Goal: Information Seeking & Learning: Learn about a topic

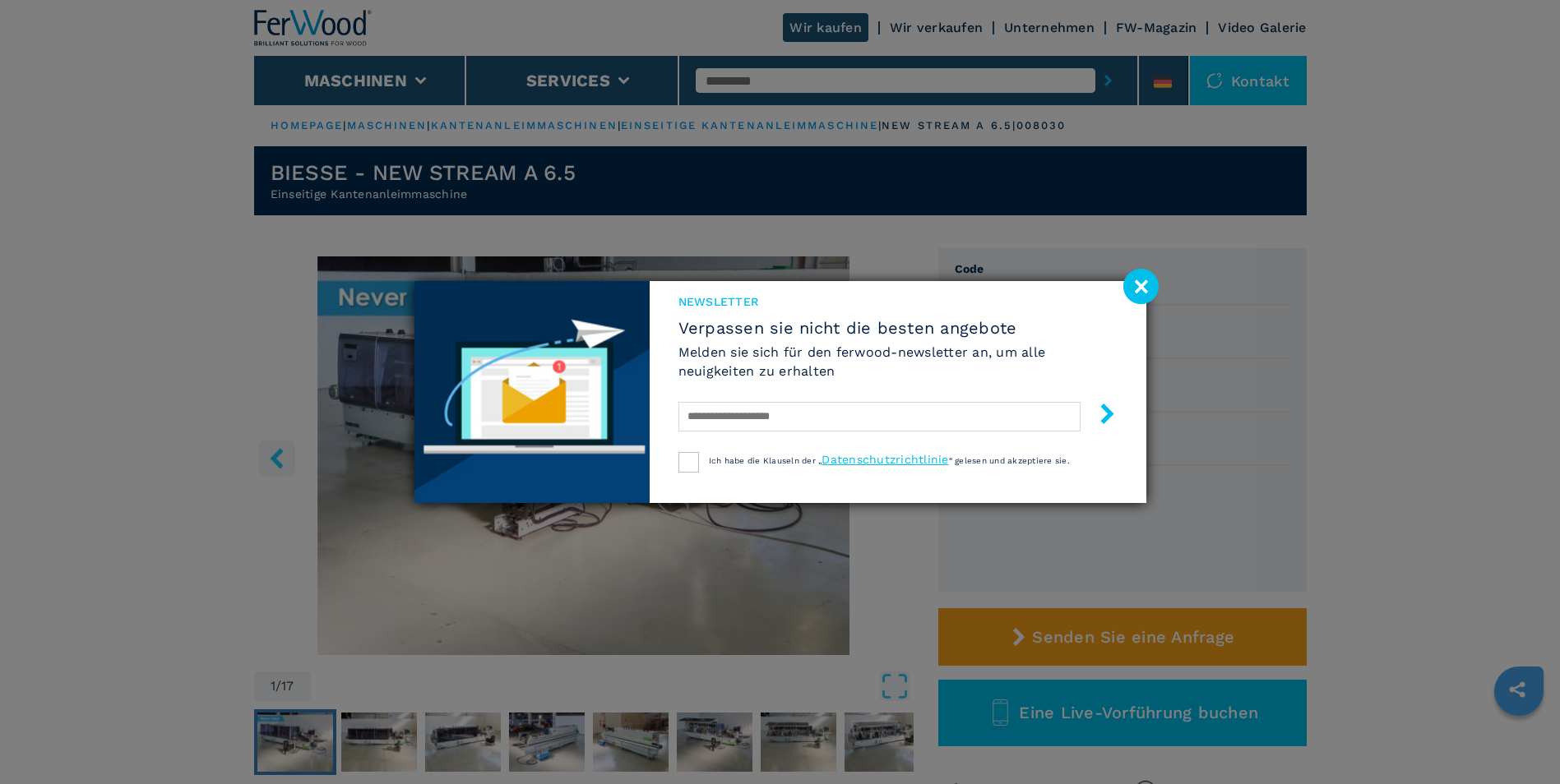
click at [1143, 283] on image at bounding box center [1141, 286] width 36 height 36
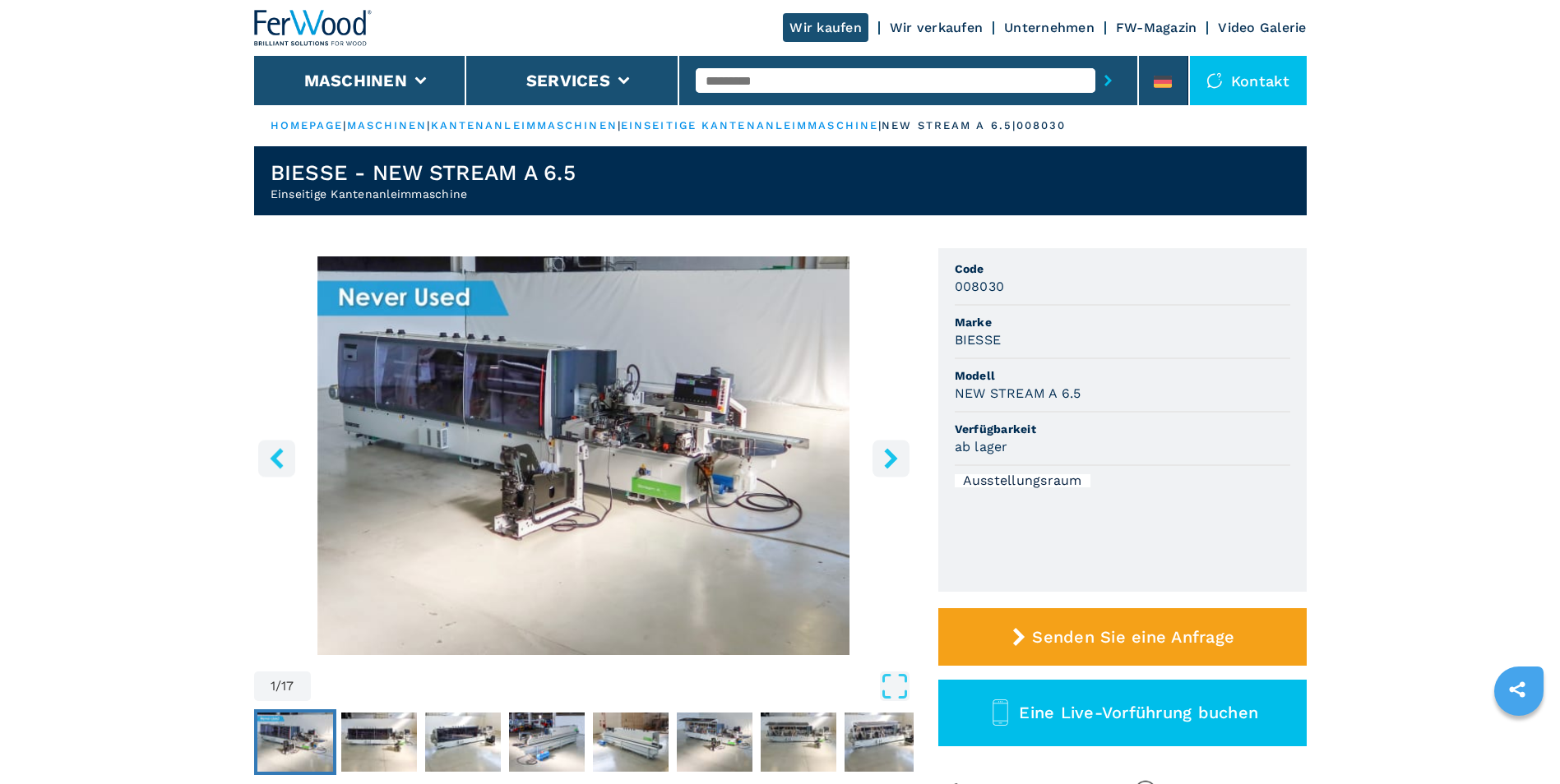
click at [557, 479] on img "Go to Slide 1" at bounding box center [584, 456] width 660 height 399
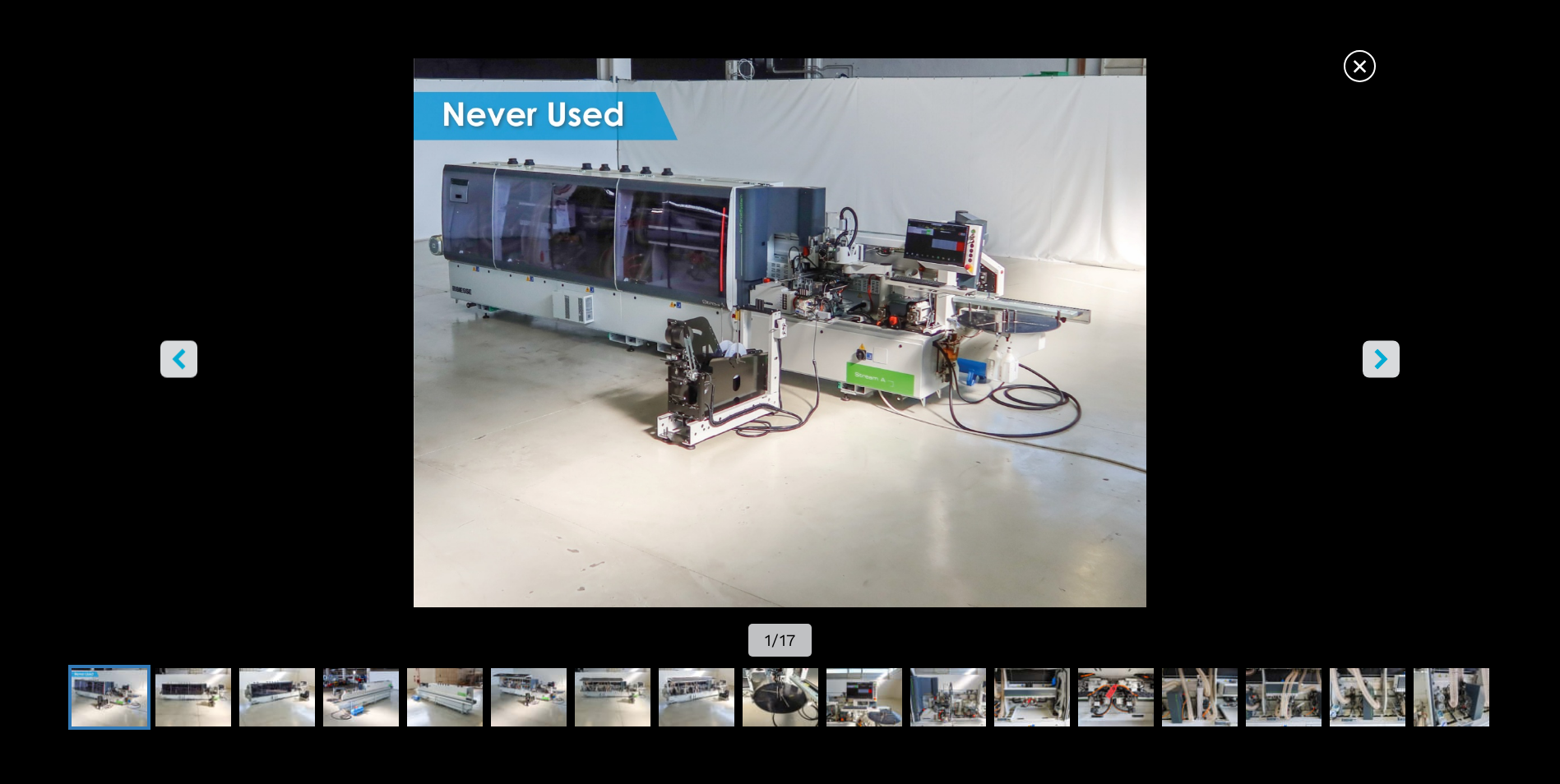
click at [557, 479] on div "× 1 / 17" at bounding box center [780, 359] width 1560 height 602
click at [202, 708] on img "Go to Slide 2" at bounding box center [193, 698] width 76 height 59
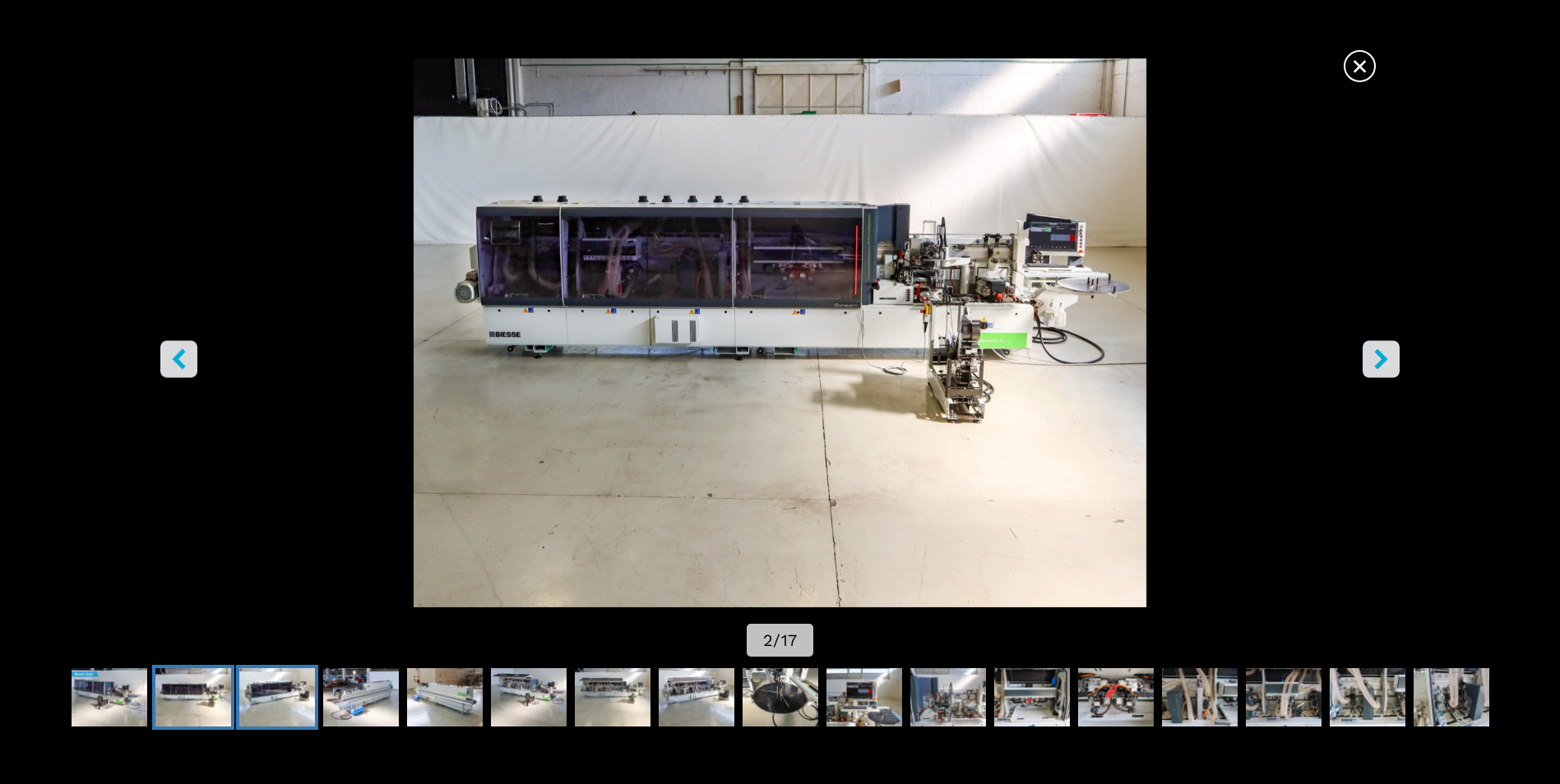
click at [268, 699] on img "Go to Slide 3" at bounding box center [277, 698] width 76 height 59
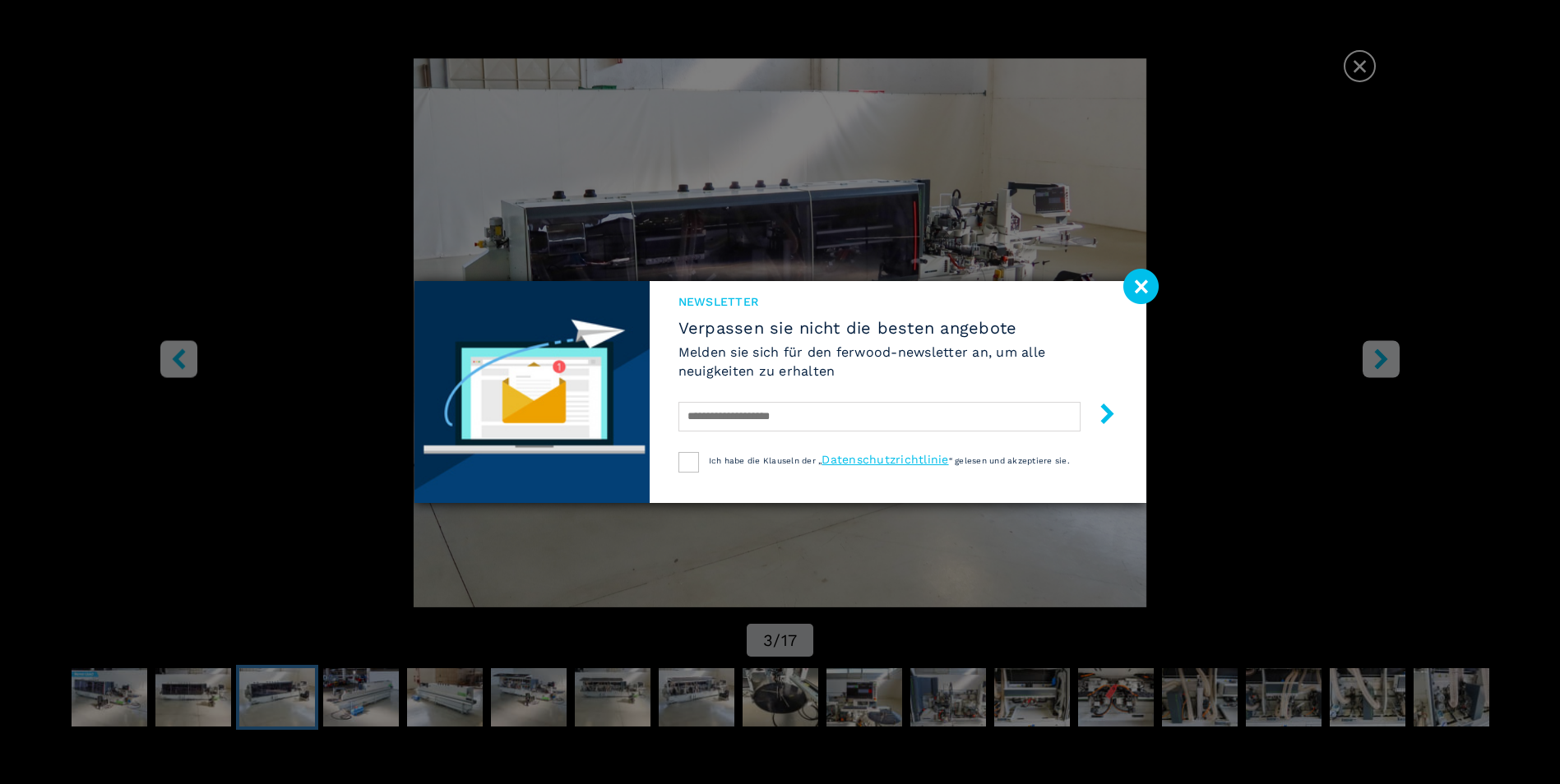
click at [1136, 279] on image at bounding box center [1141, 286] width 36 height 36
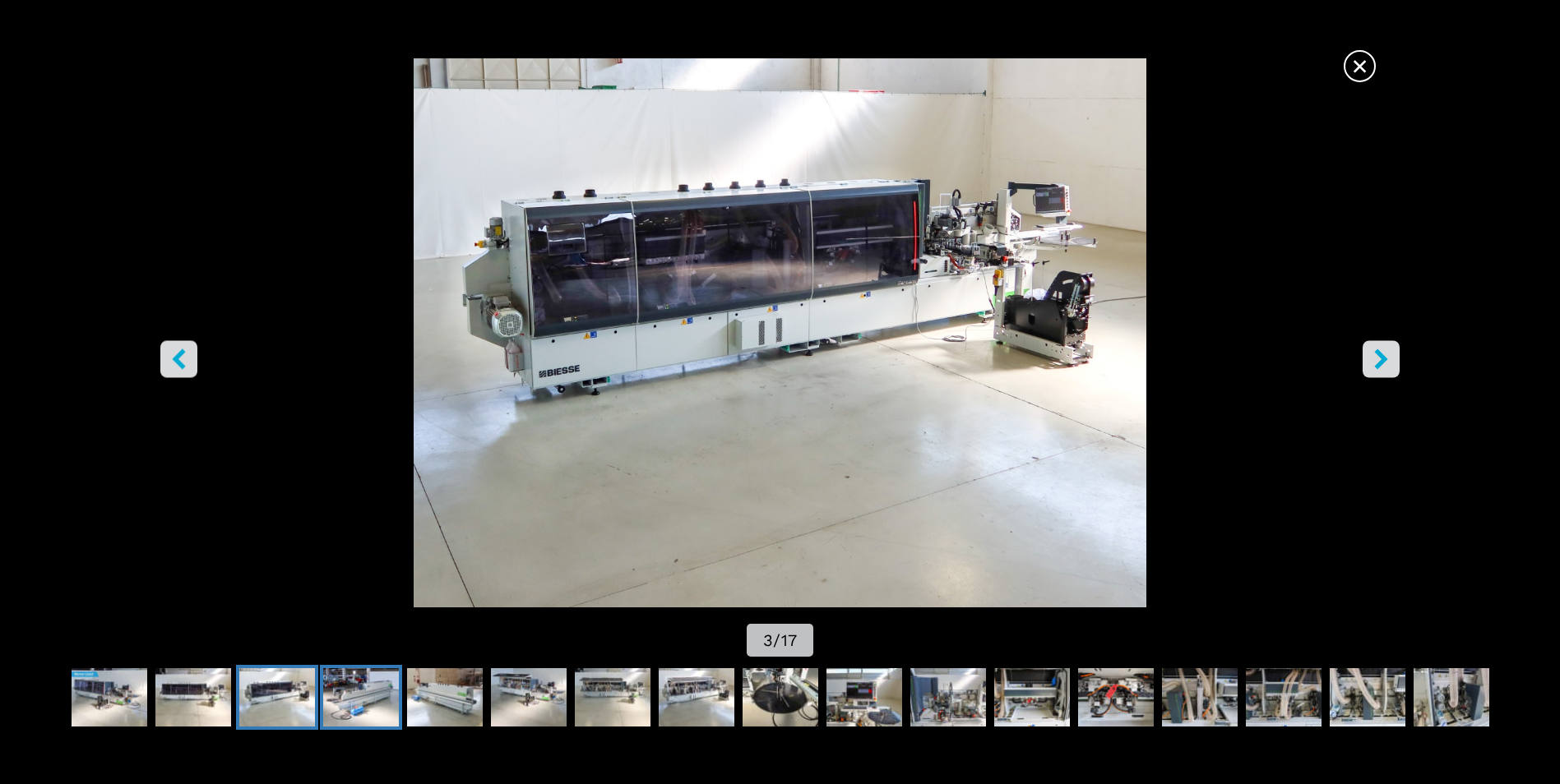
click at [367, 693] on img "Go to Slide 4" at bounding box center [361, 698] width 76 height 59
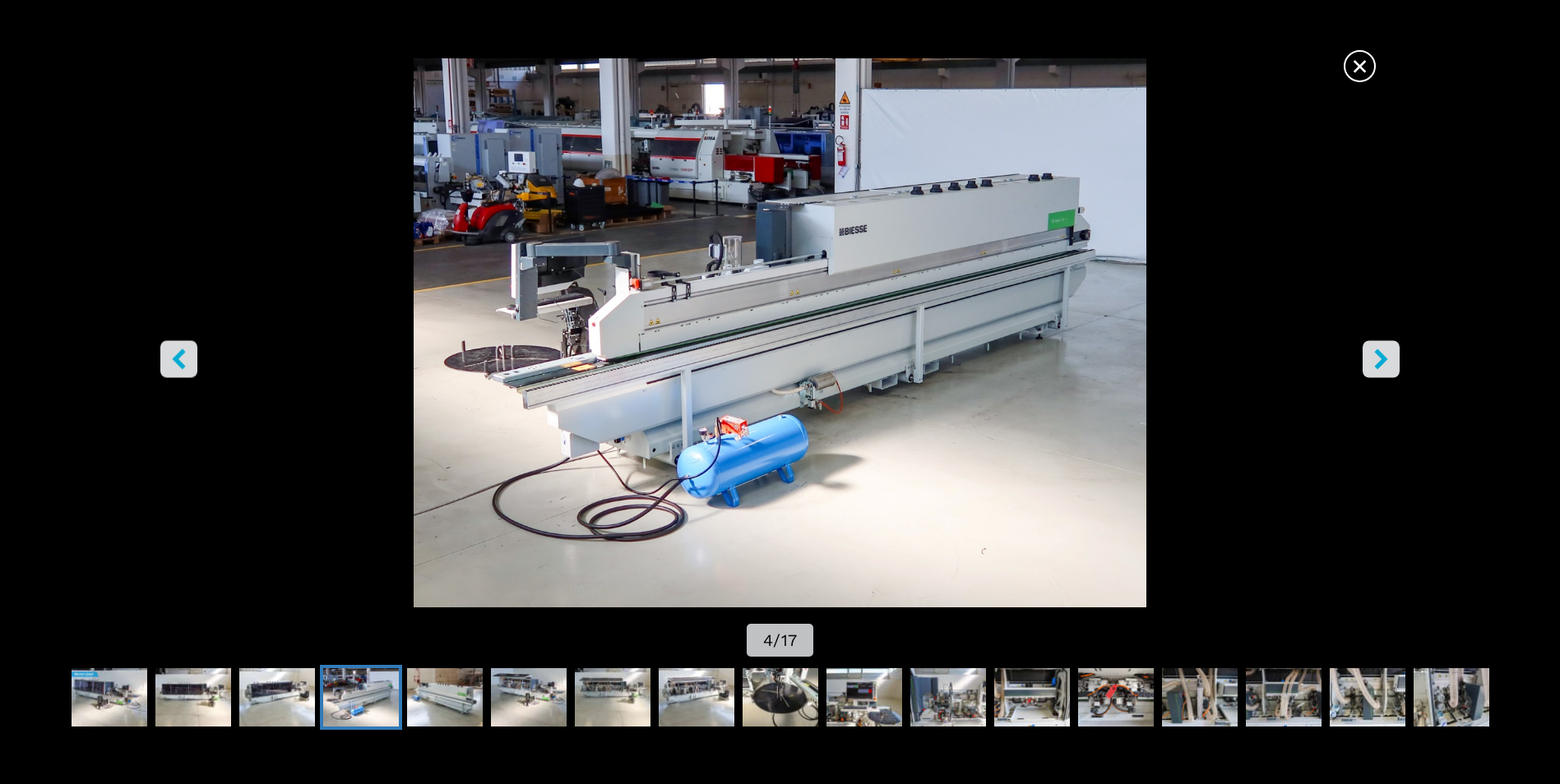
click at [367, 693] on img "Go to Slide 4" at bounding box center [361, 698] width 76 height 59
click at [445, 695] on img "Go to Slide 5" at bounding box center [445, 698] width 76 height 59
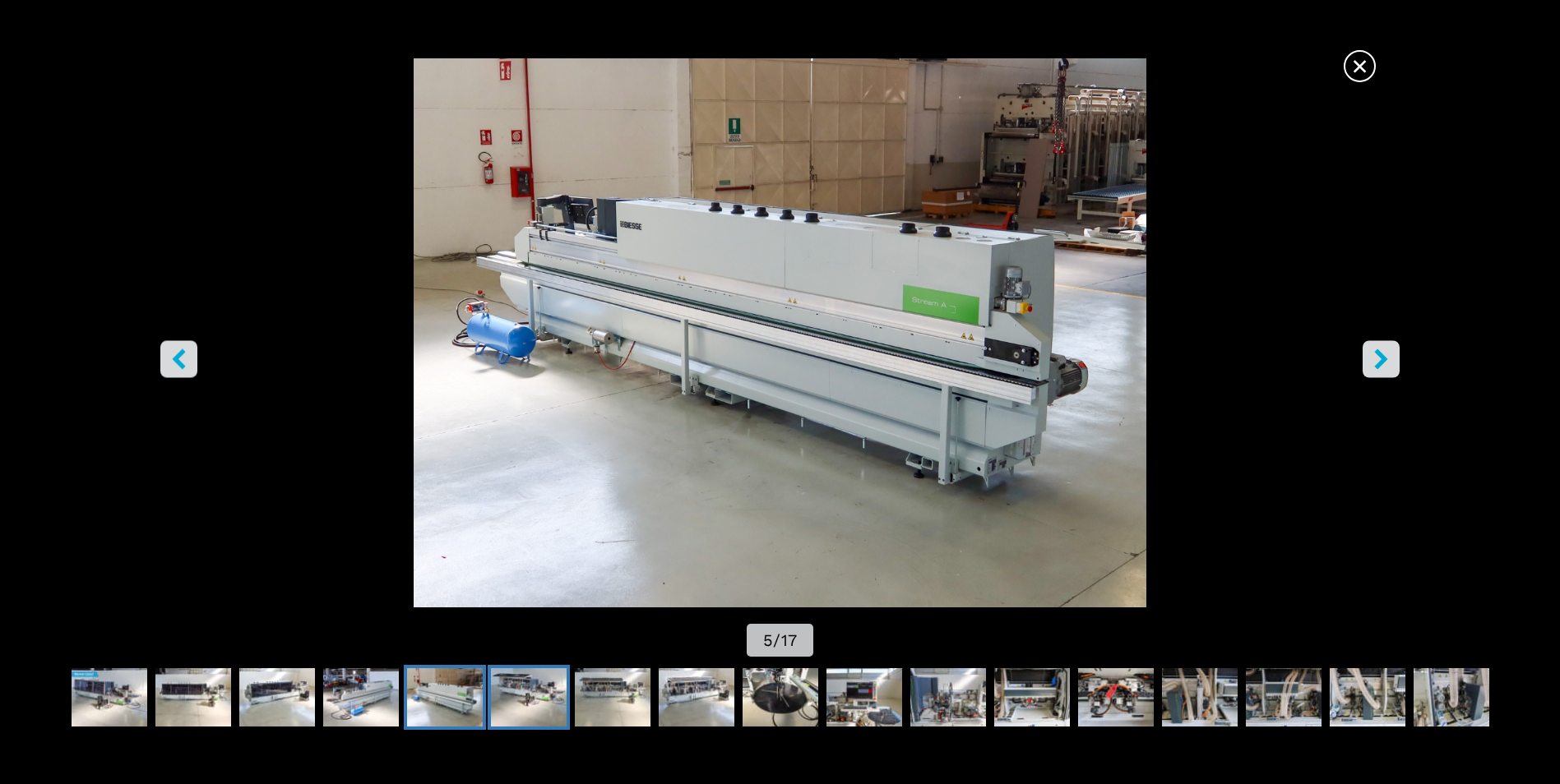
click at [523, 697] on img "Go to Slide 6" at bounding box center [529, 698] width 76 height 59
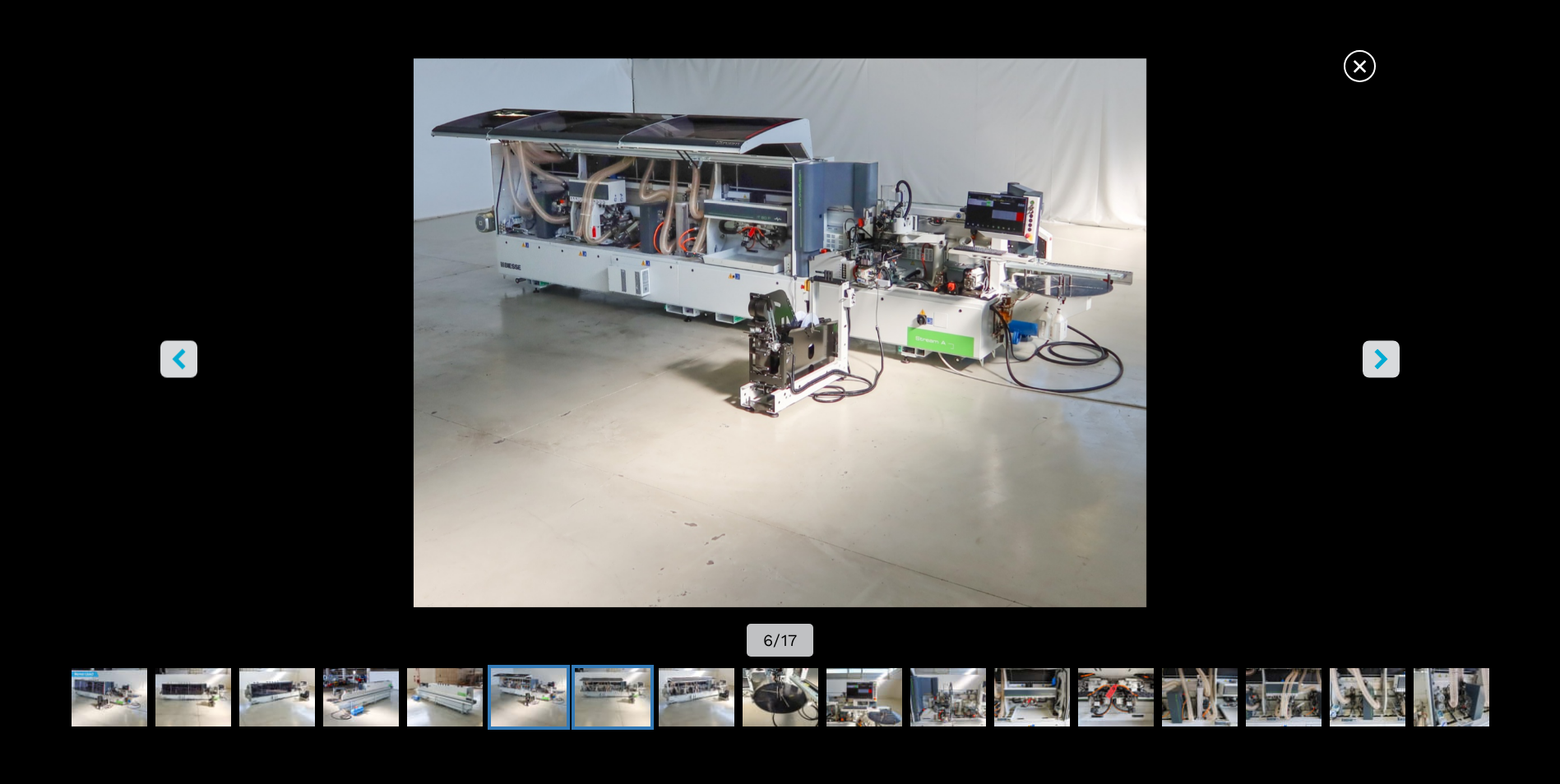
click at [616, 703] on img "Go to Slide 7" at bounding box center [613, 698] width 76 height 59
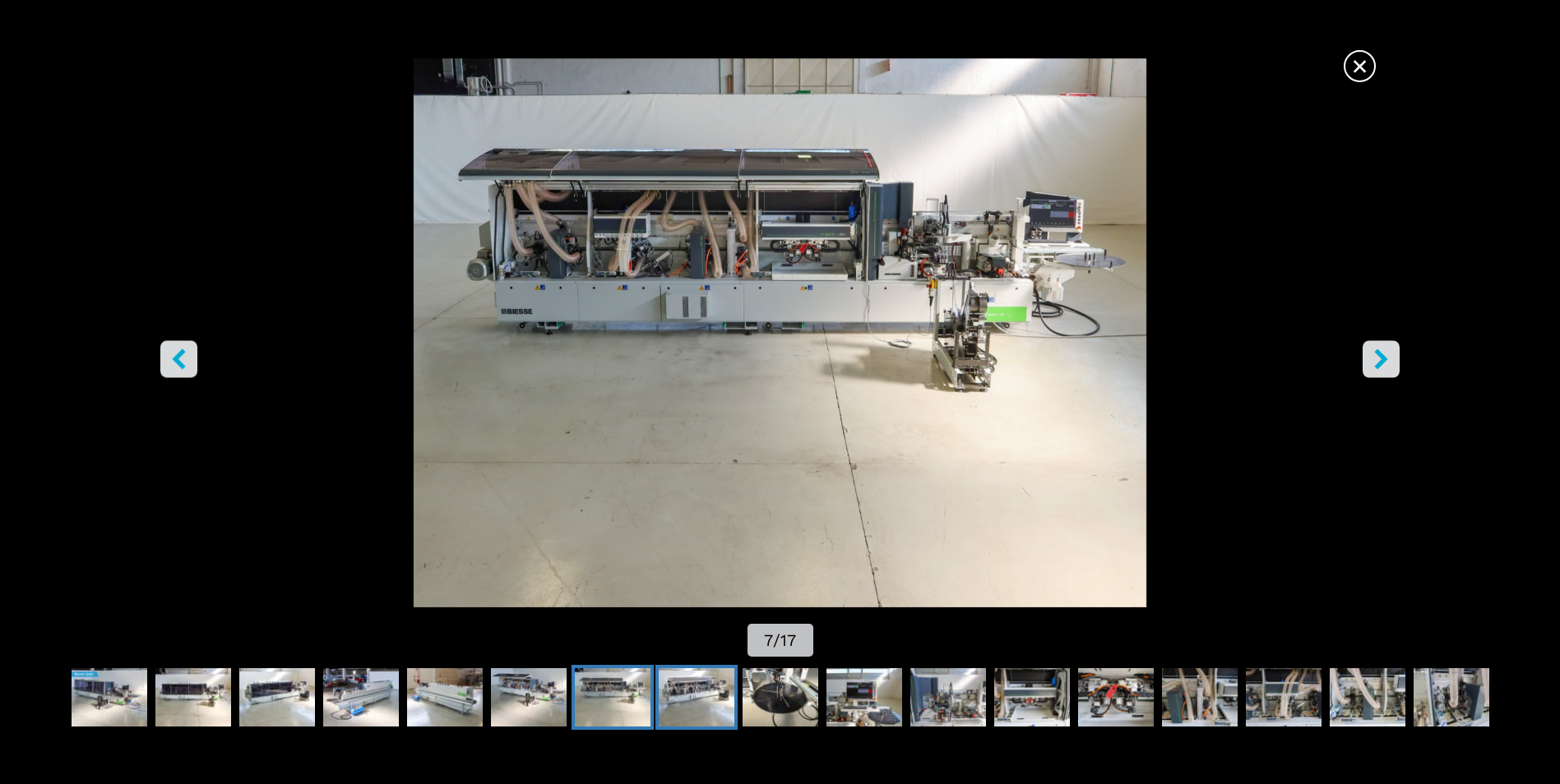
click at [680, 696] on img "Go to Slide 8" at bounding box center [697, 698] width 76 height 59
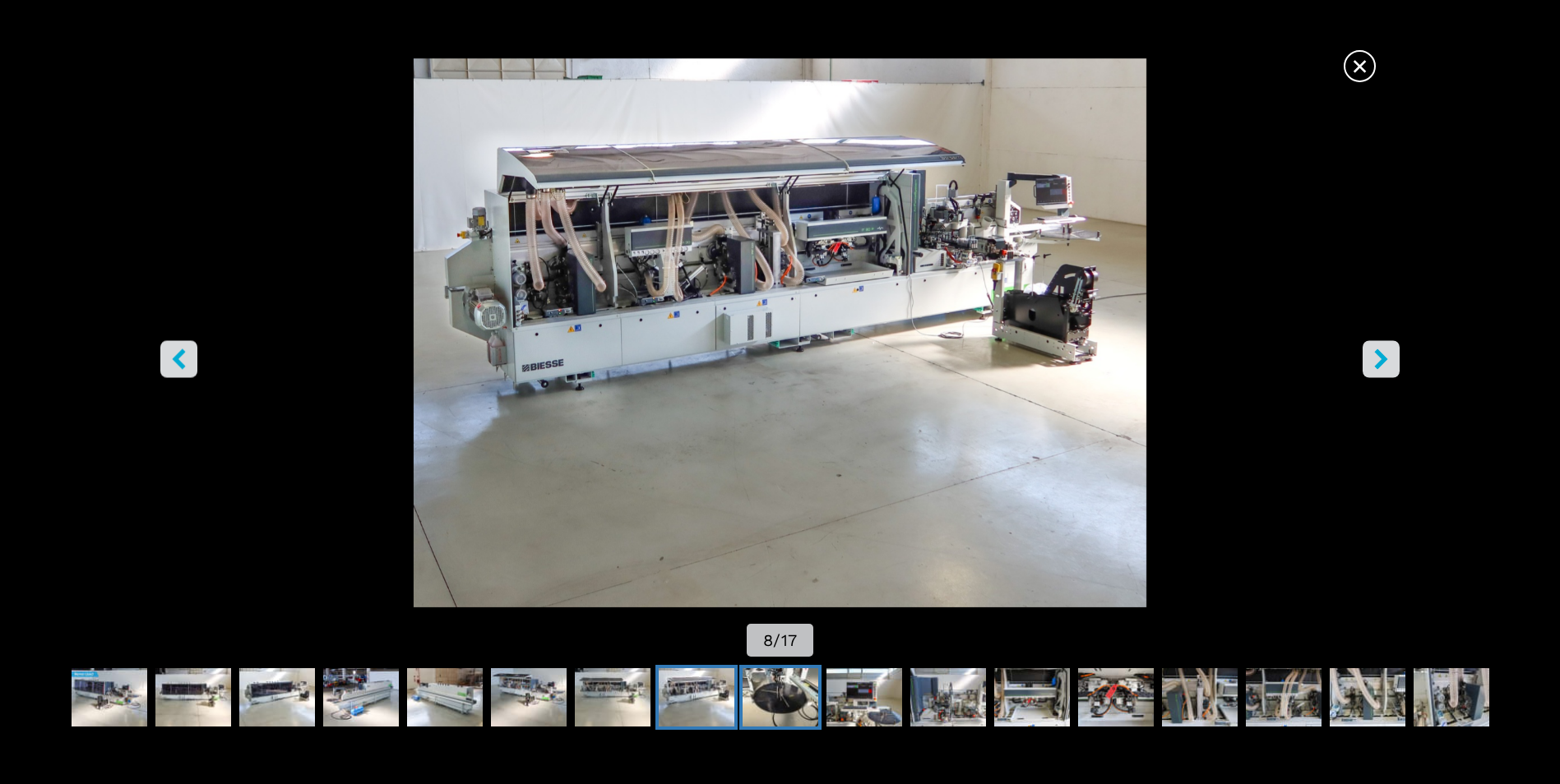
click at [777, 694] on img "Go to Slide 9" at bounding box center [780, 698] width 76 height 59
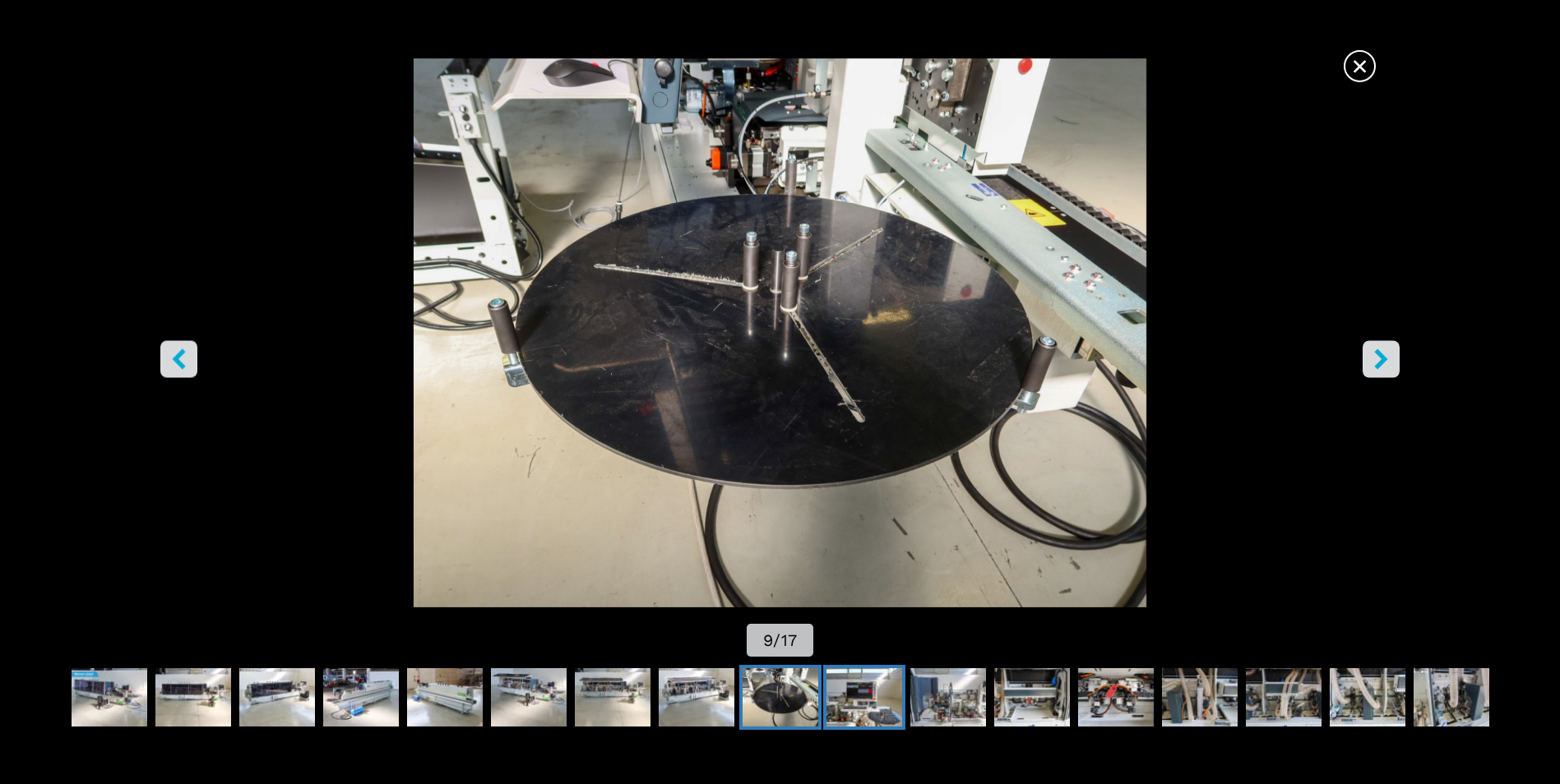
click at [854, 698] on img "Go to Slide 10" at bounding box center [864, 698] width 76 height 59
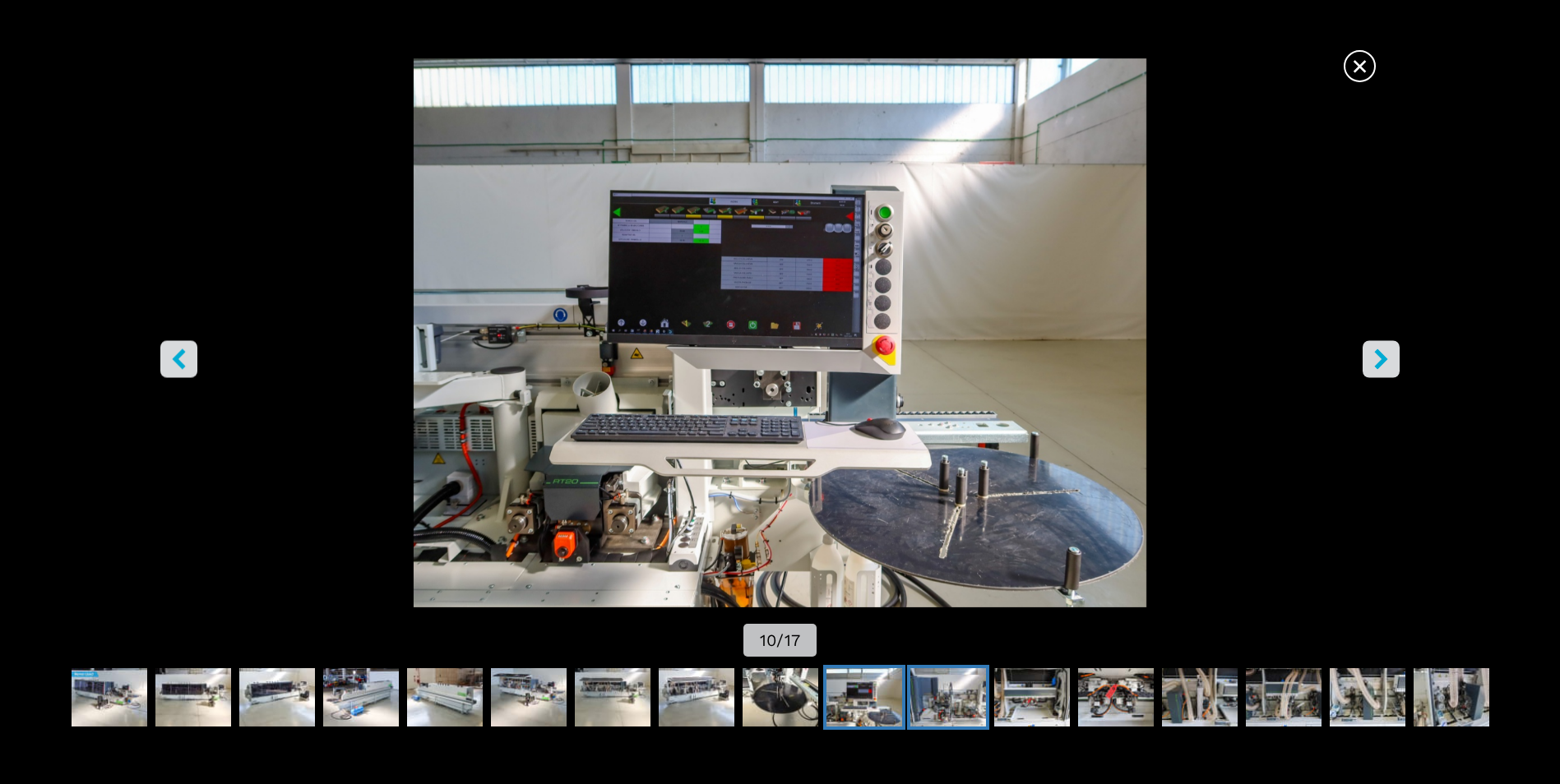
click at [935, 703] on img "Go to Slide 11" at bounding box center [948, 698] width 76 height 59
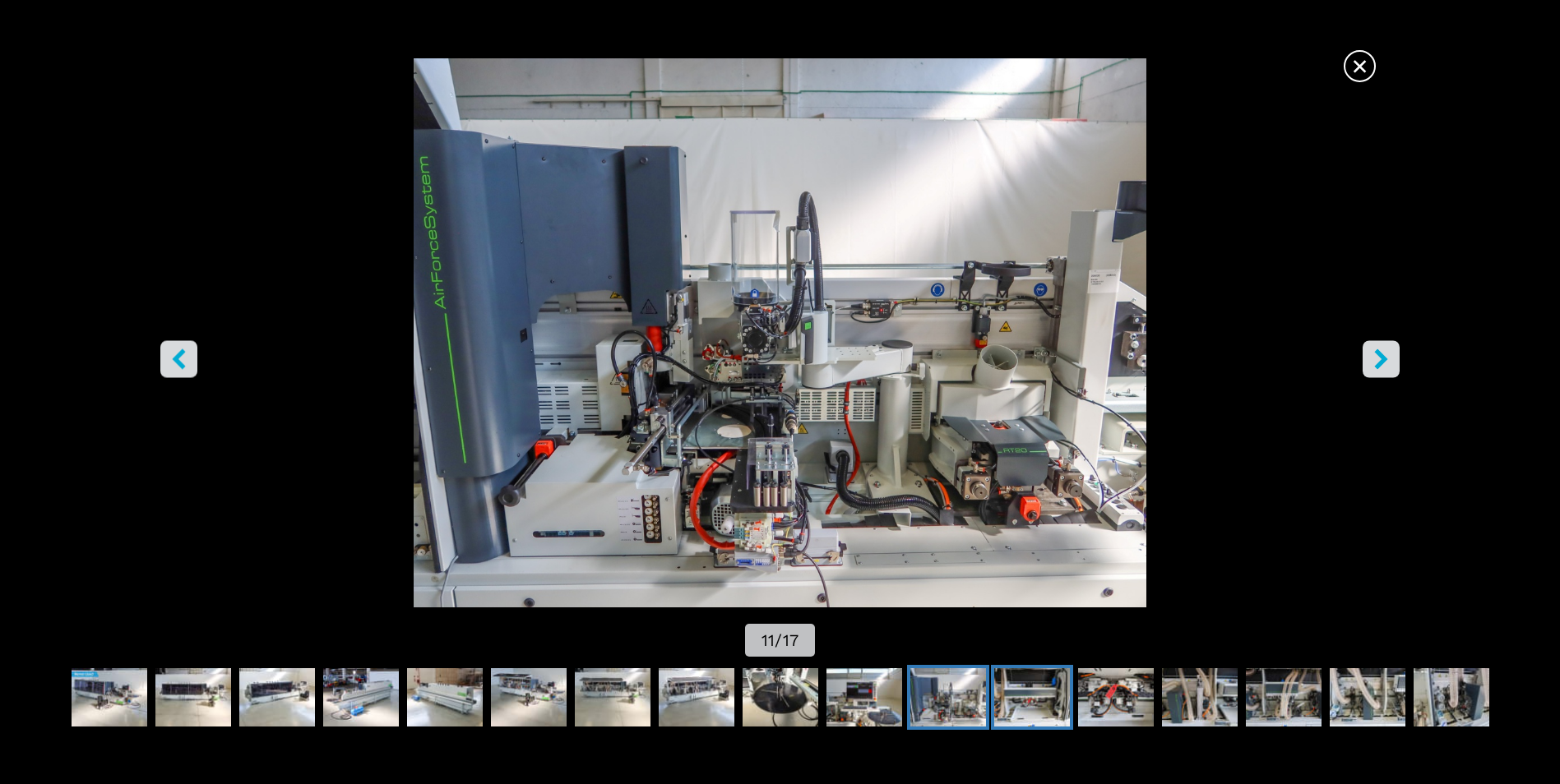
click at [1014, 704] on img "Go to Slide 12" at bounding box center [1031, 698] width 76 height 59
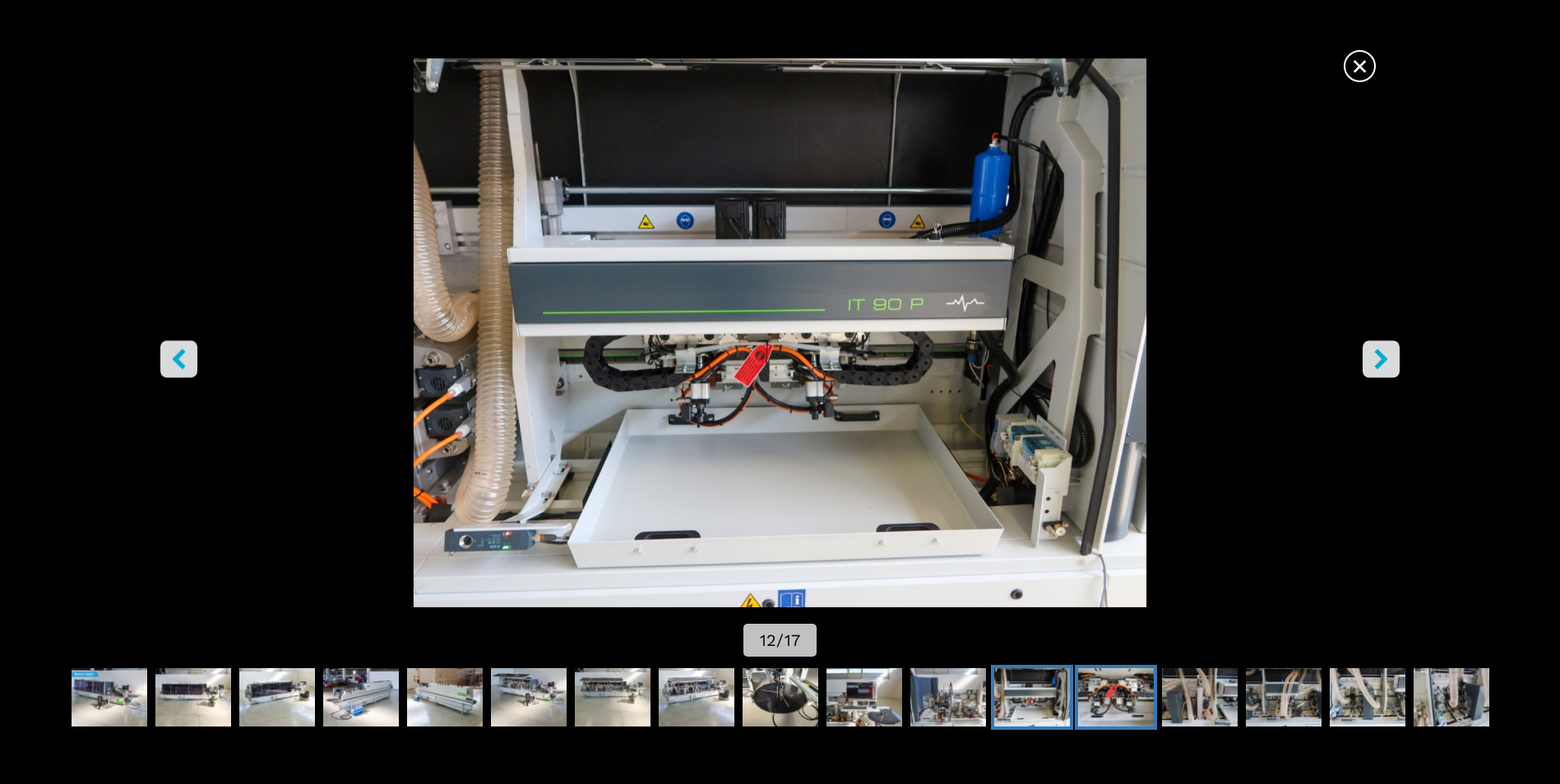
click at [1106, 704] on img "Go to Slide 13" at bounding box center [1115, 698] width 76 height 59
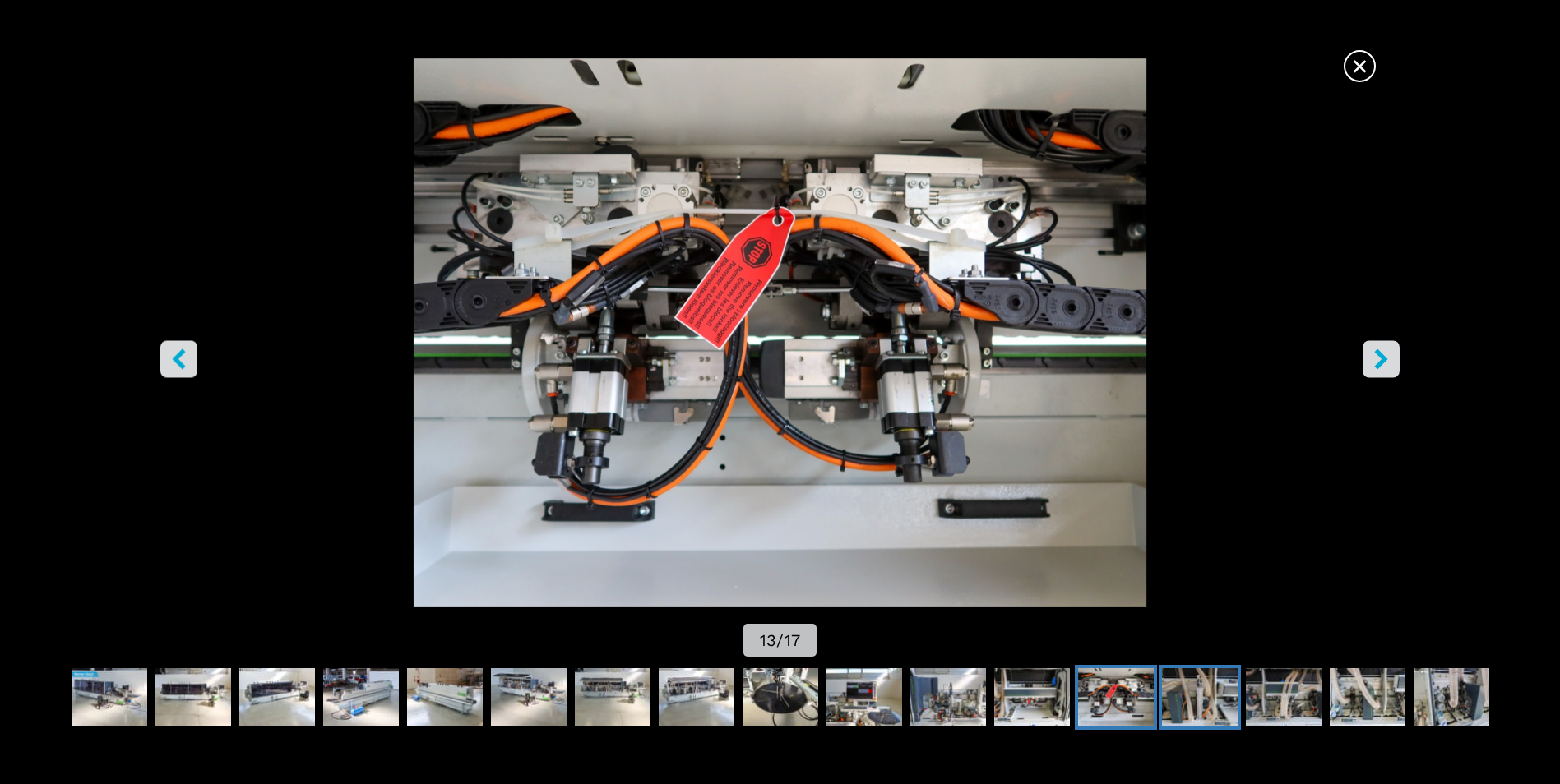
click at [1194, 708] on img "Go to Slide 14" at bounding box center [1199, 698] width 76 height 59
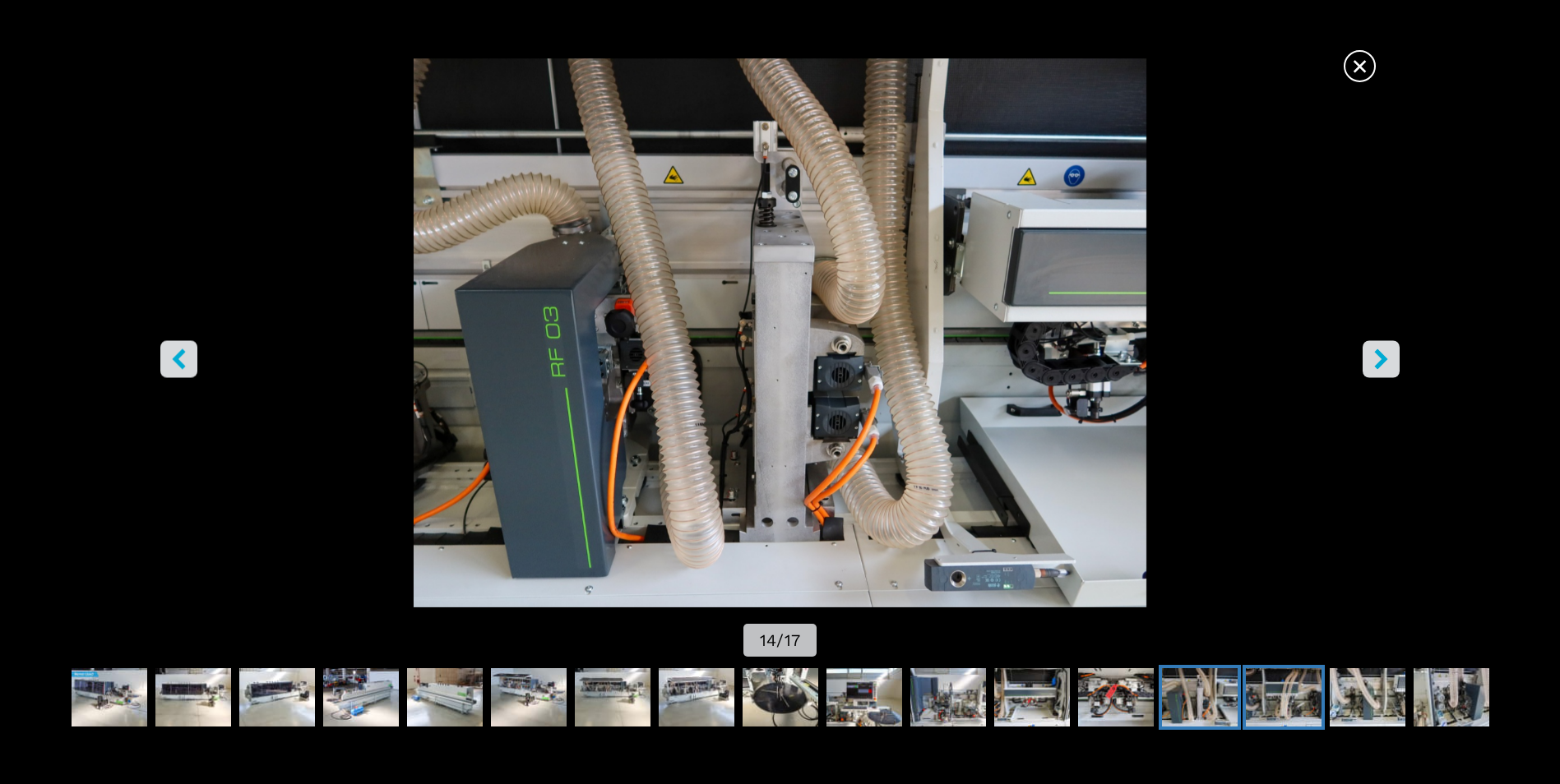
click at [1271, 710] on img "Go to Slide 15" at bounding box center [1283, 698] width 76 height 59
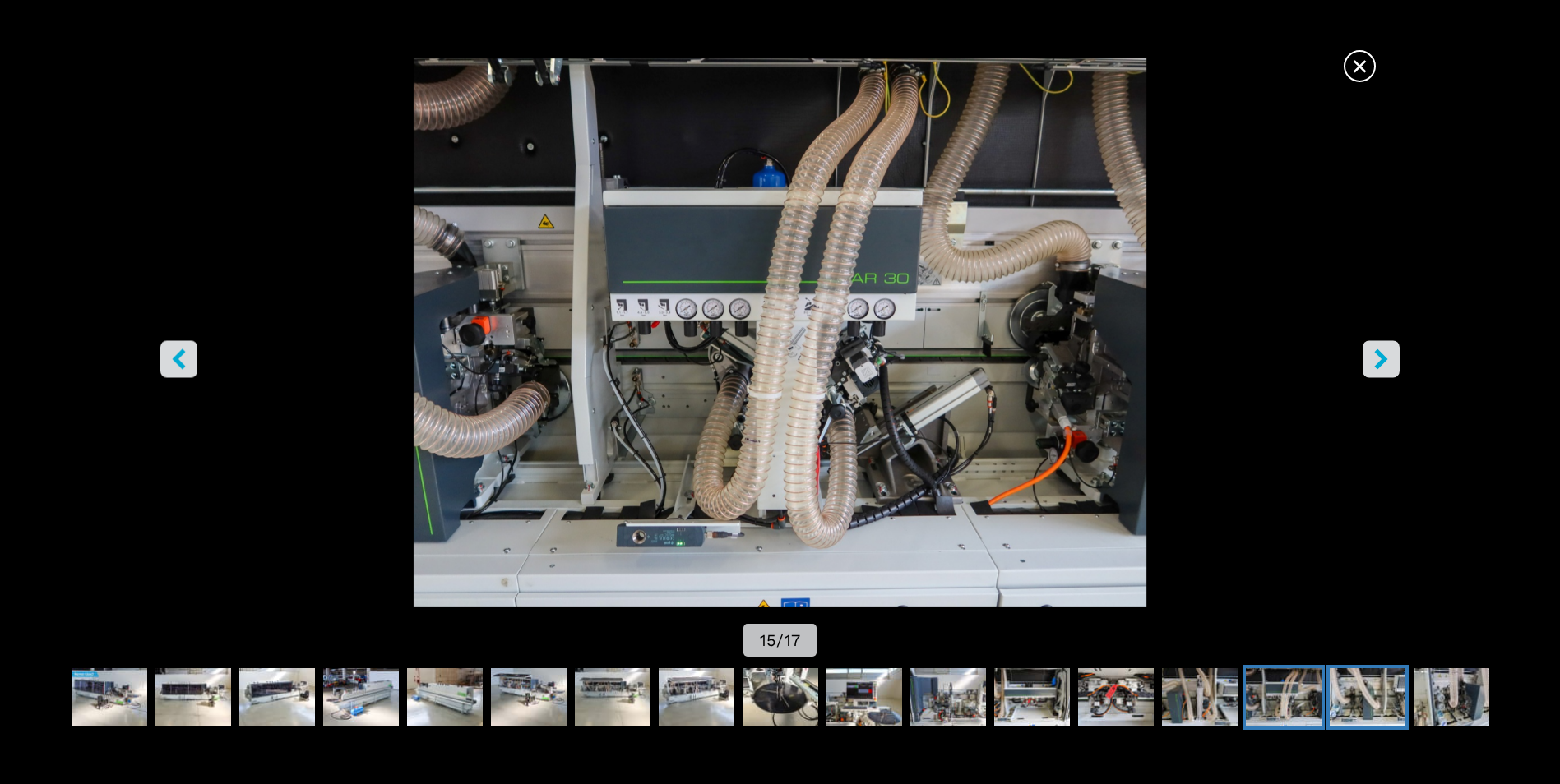
click at [1352, 706] on img "Go to Slide 16" at bounding box center [1367, 698] width 76 height 59
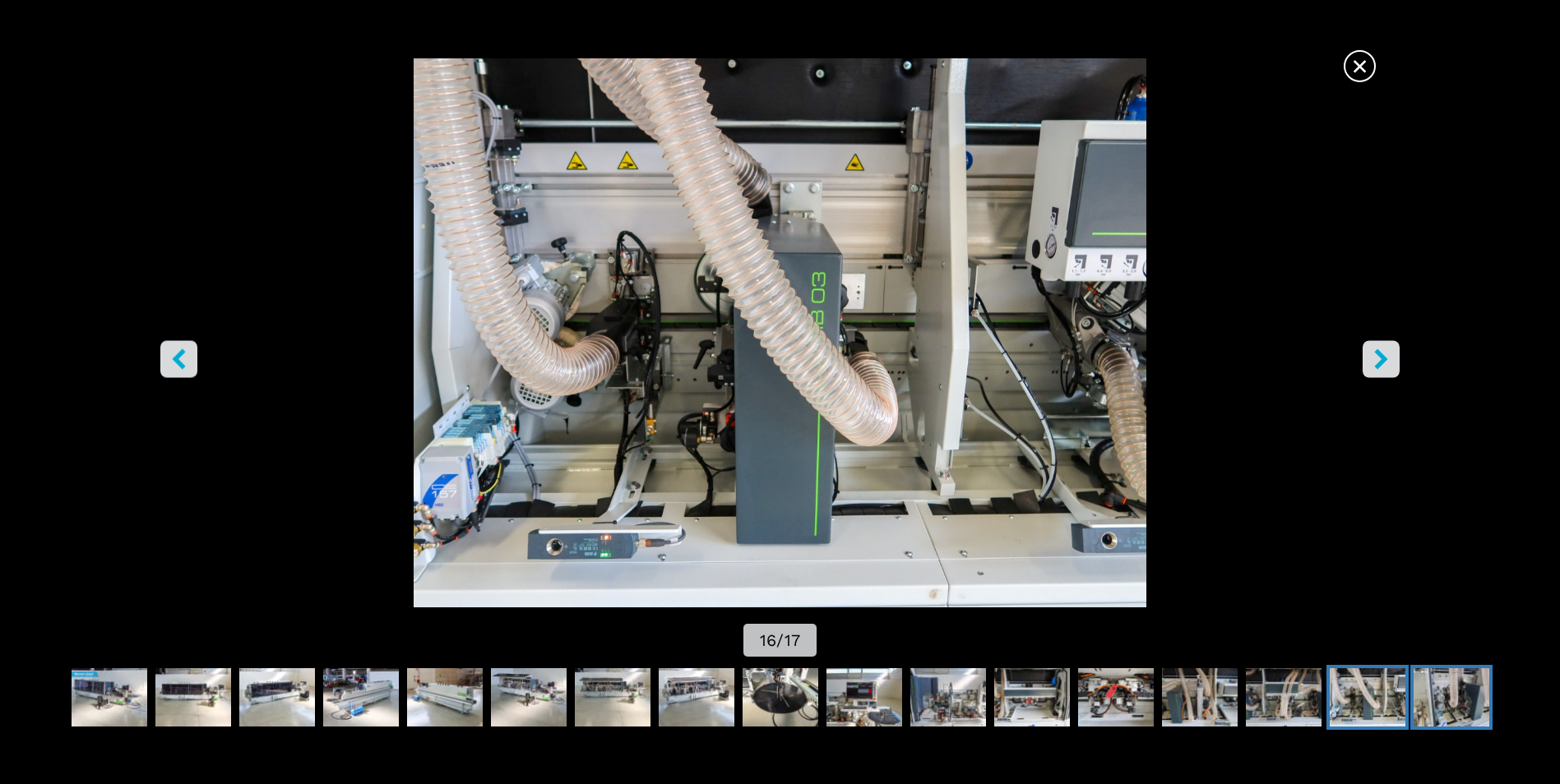
click at [1437, 703] on img "Go to Slide 17" at bounding box center [1451, 698] width 76 height 59
